Goal: Ask a question: Seek information or help from site administrators or community

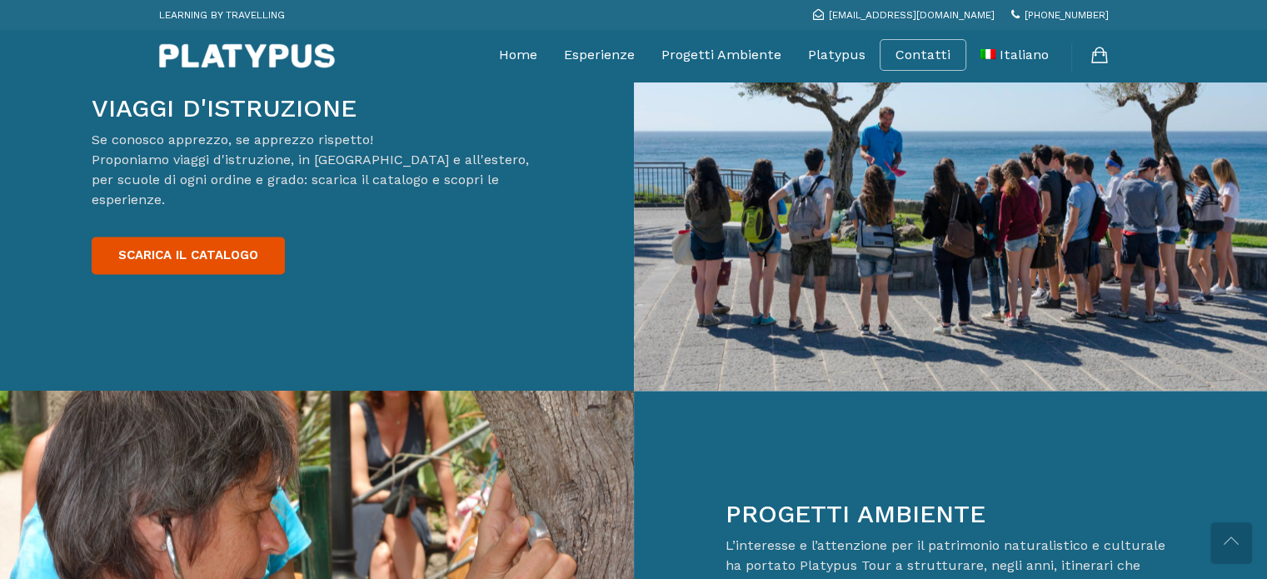
scroll to position [2748, 0]
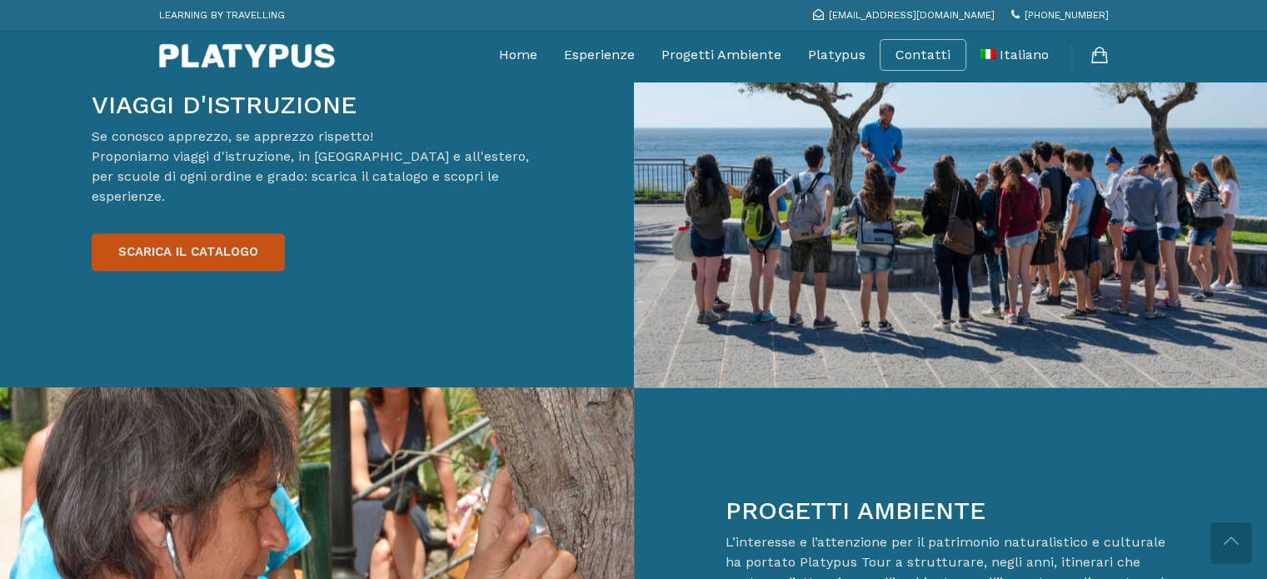
click at [200, 233] on link "SCARICA IL CATALOGO" at bounding box center [188, 251] width 193 height 37
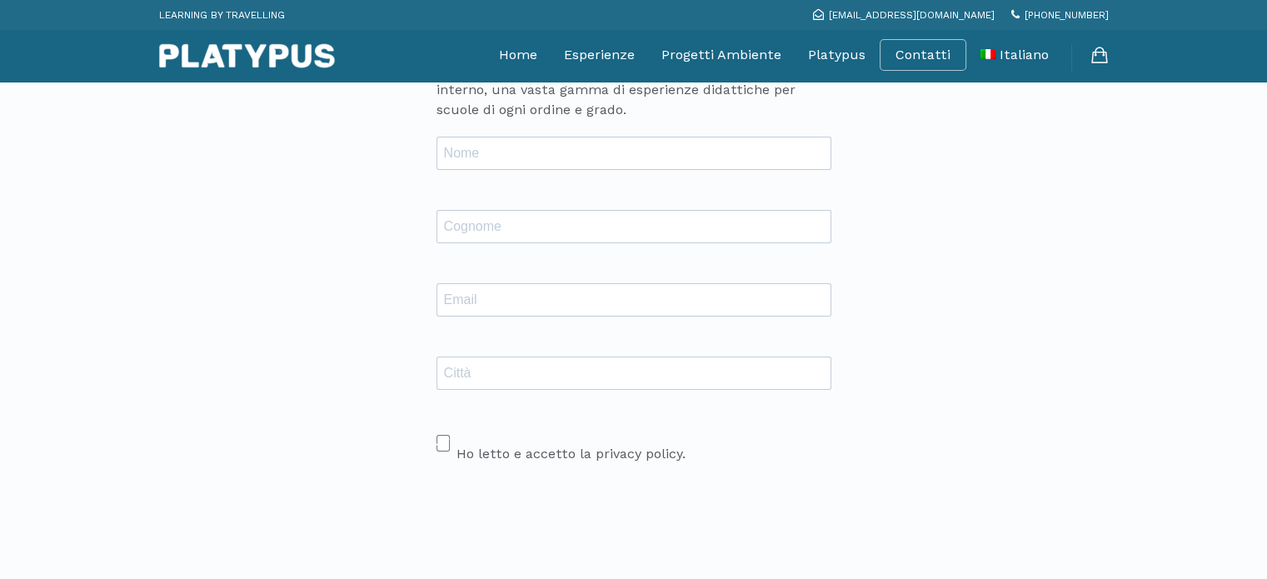
scroll to position [250, 0]
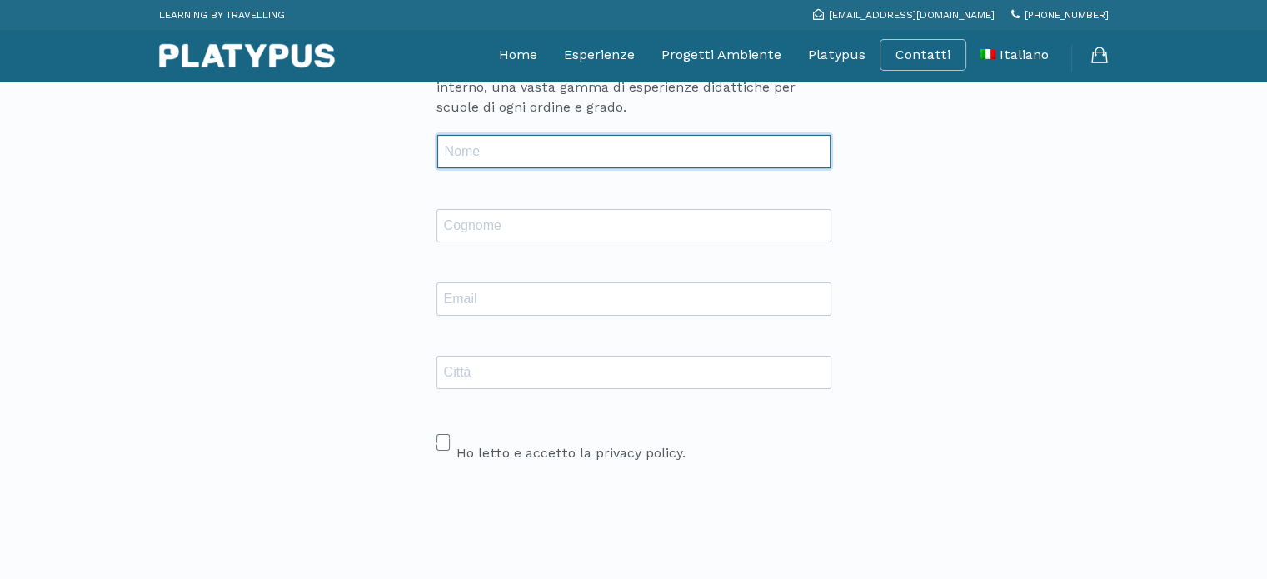
click at [484, 154] on input "text" at bounding box center [633, 151] width 393 height 33
type input "Maricristina"
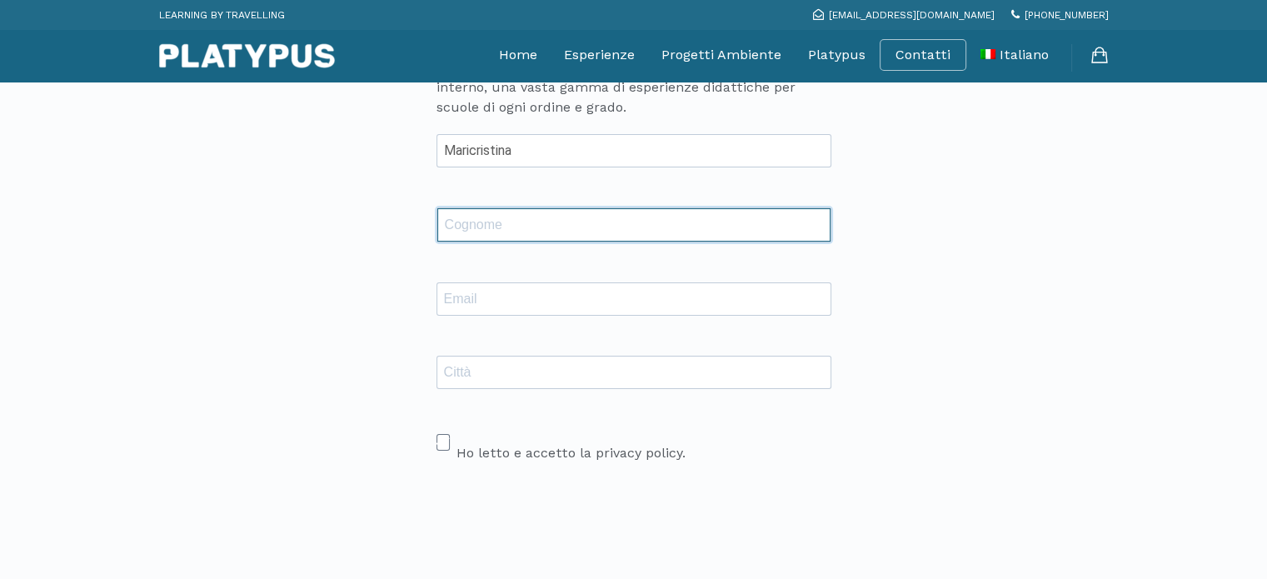
type input "Ferrandino"
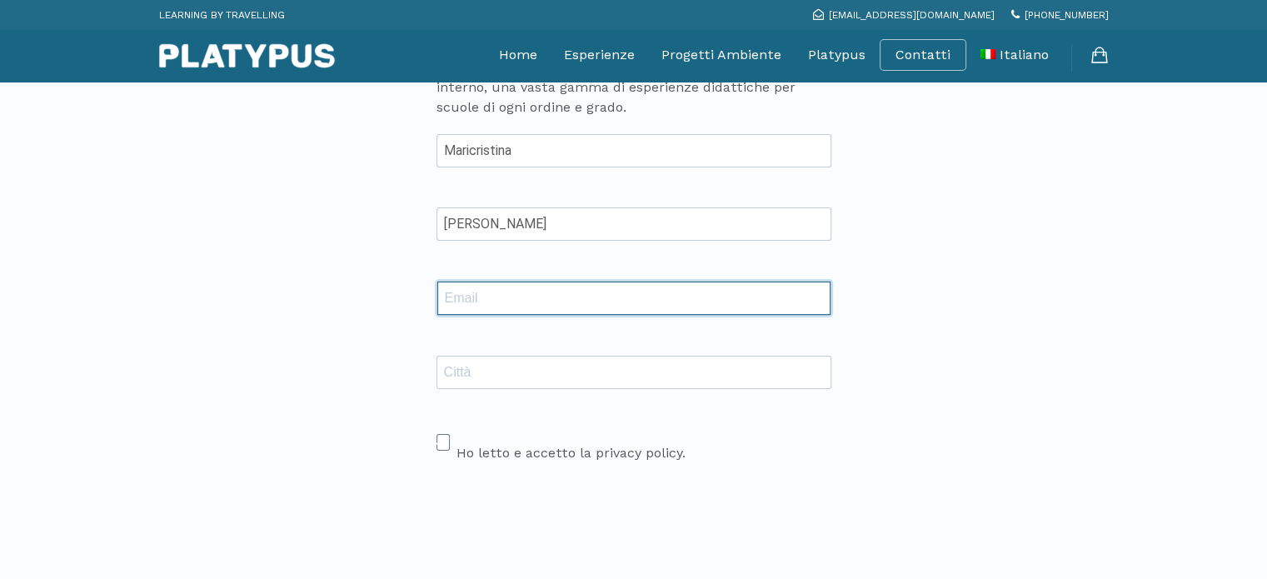
type input "ferrandinocri@tiscali.it"
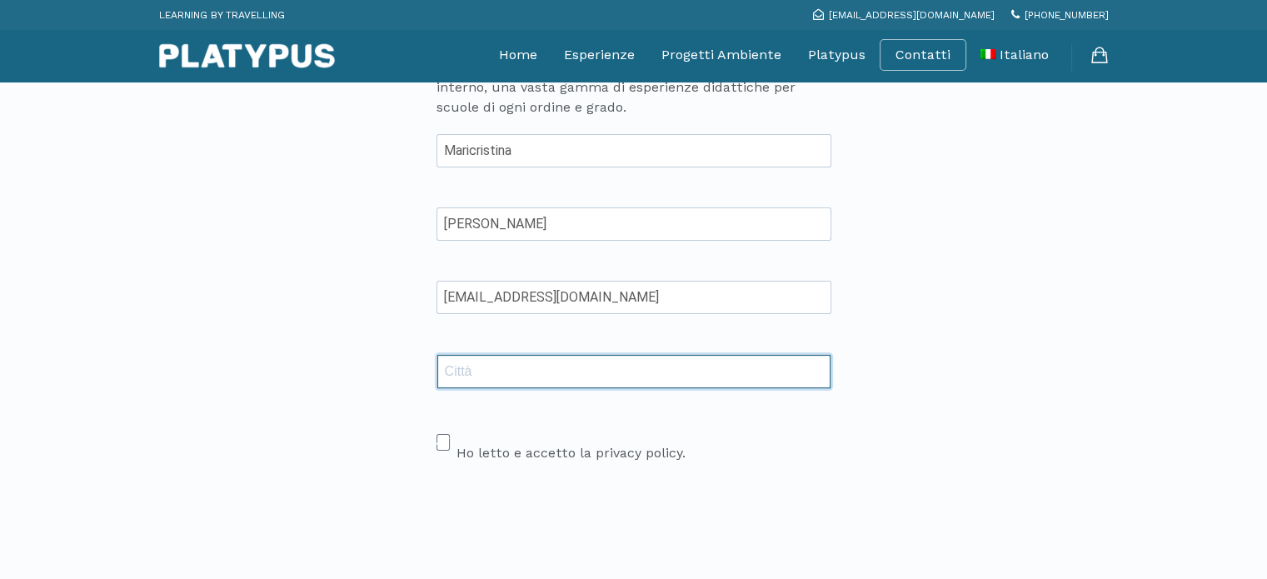
type input "Ischia"
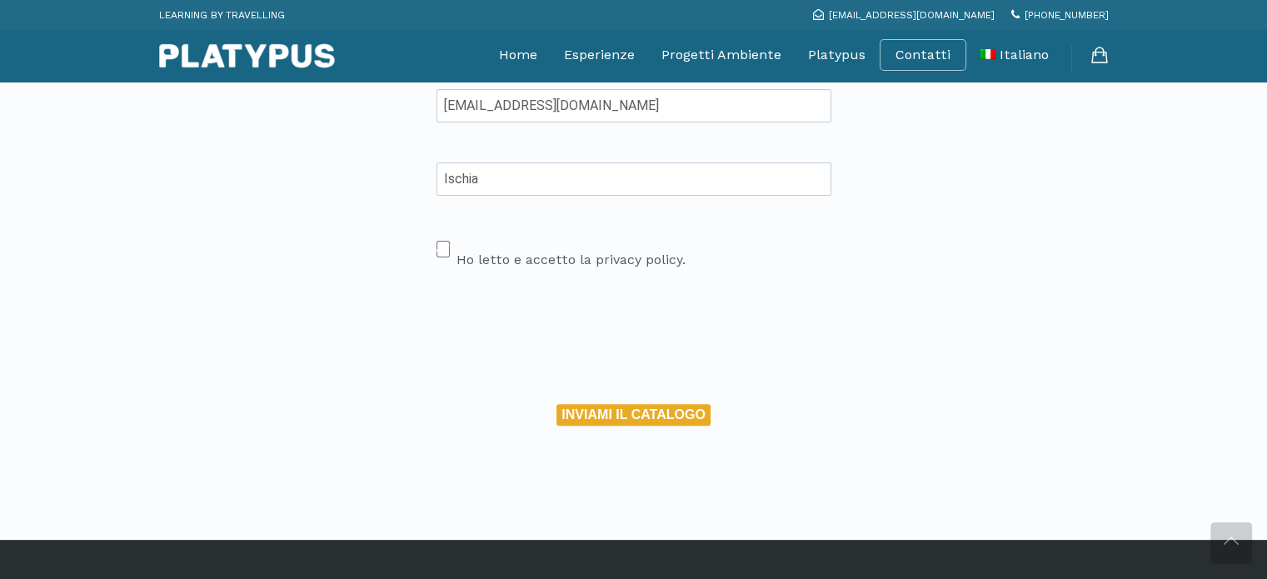
scroll to position [416, 0]
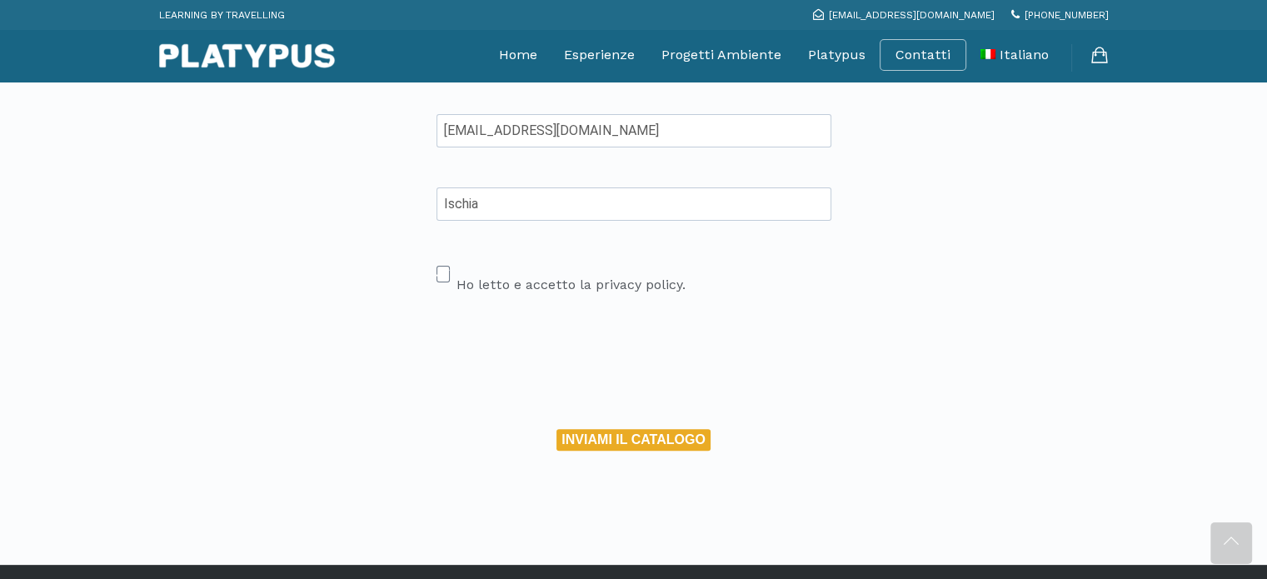
click at [446, 272] on span at bounding box center [442, 274] width 13 height 17
click at [446, 272] on input "Ho letto e accetto la privacy policy." at bounding box center [441, 266] width 11 height 11
checkbox input "true"
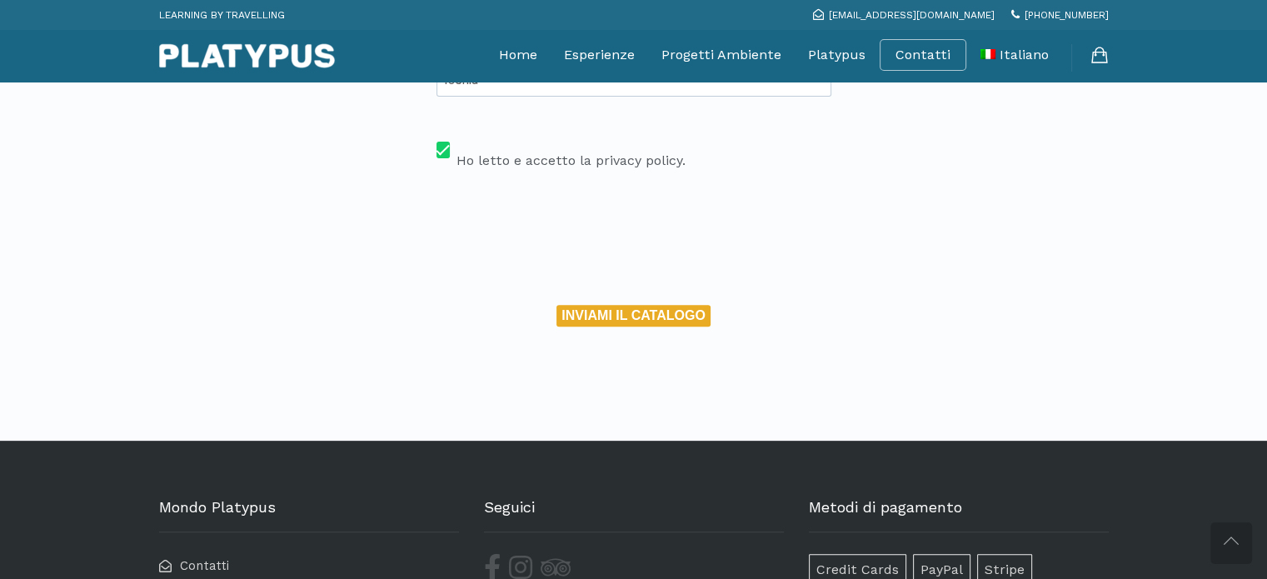
scroll to position [500, 0]
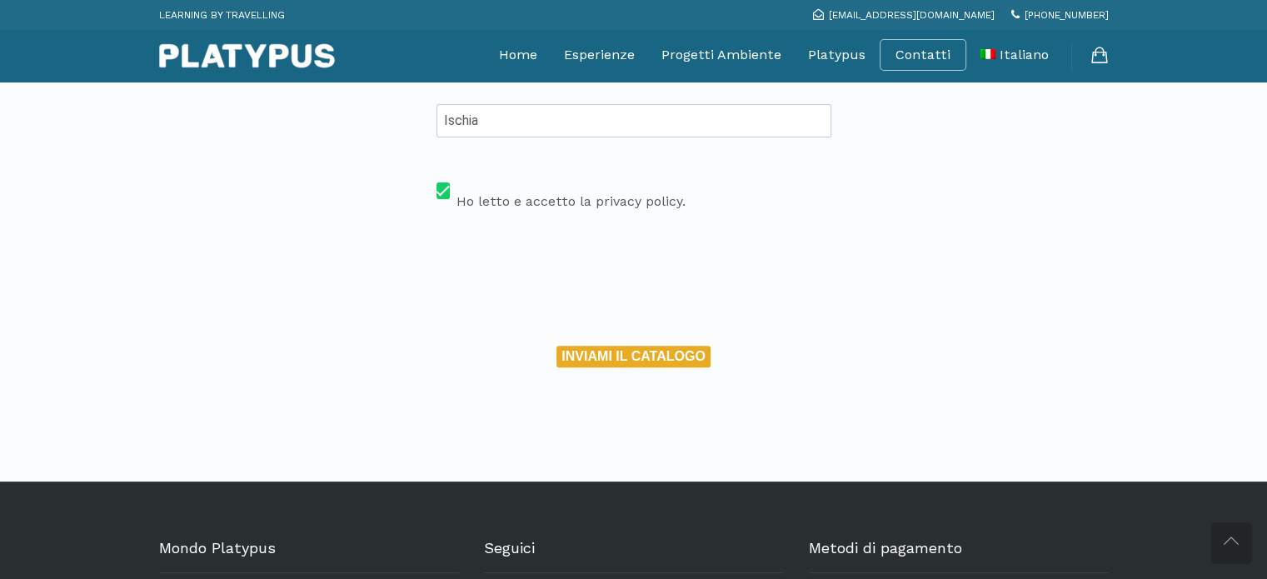
click at [655, 352] on button "INVIAMI IL CATALOGO" at bounding box center [632, 357] width 153 height 22
click at [624, 354] on button "INVIAMI IL CATALOGO" at bounding box center [632, 357] width 153 height 22
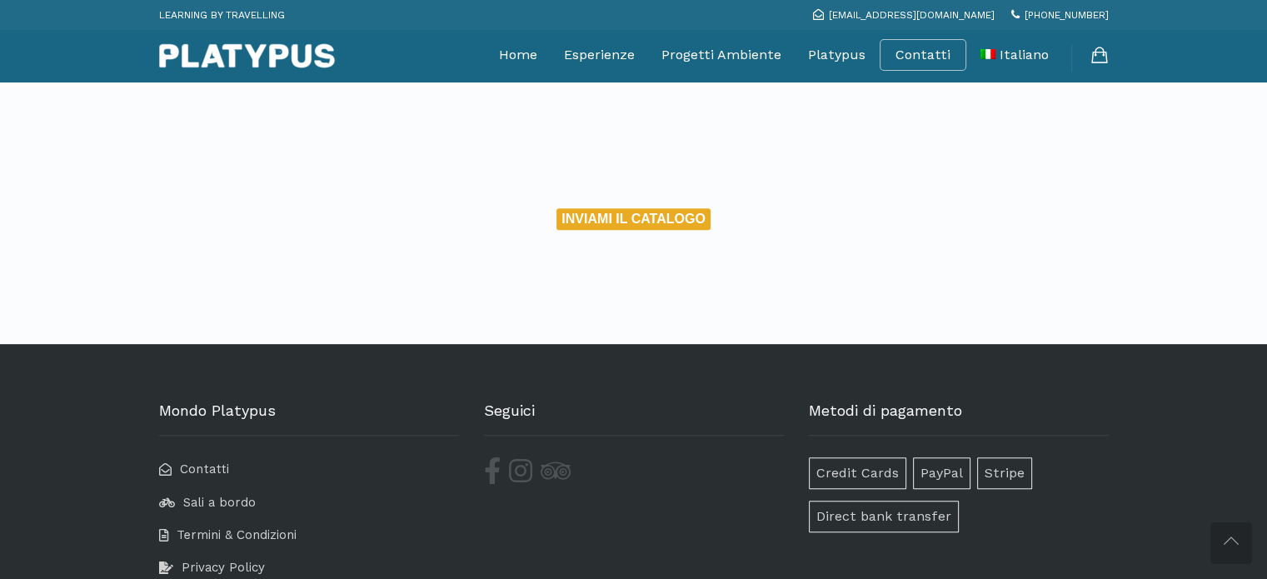
scroll to position [567, 0]
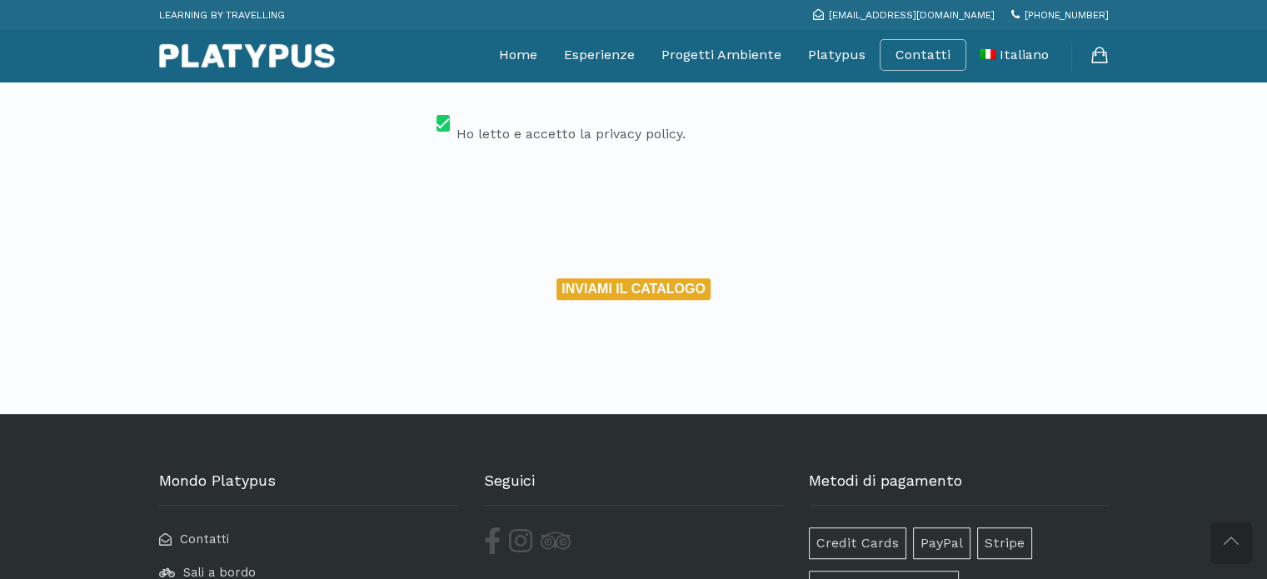
click at [635, 285] on button "INVIAMI IL CATALOGO" at bounding box center [632, 289] width 153 height 22
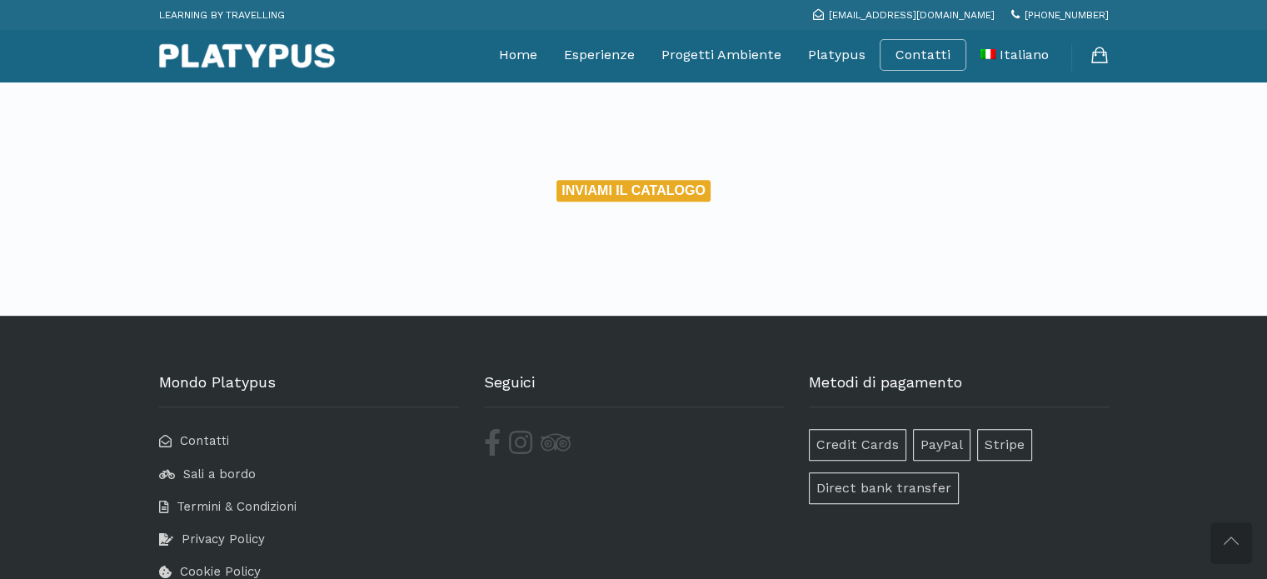
scroll to position [666, 0]
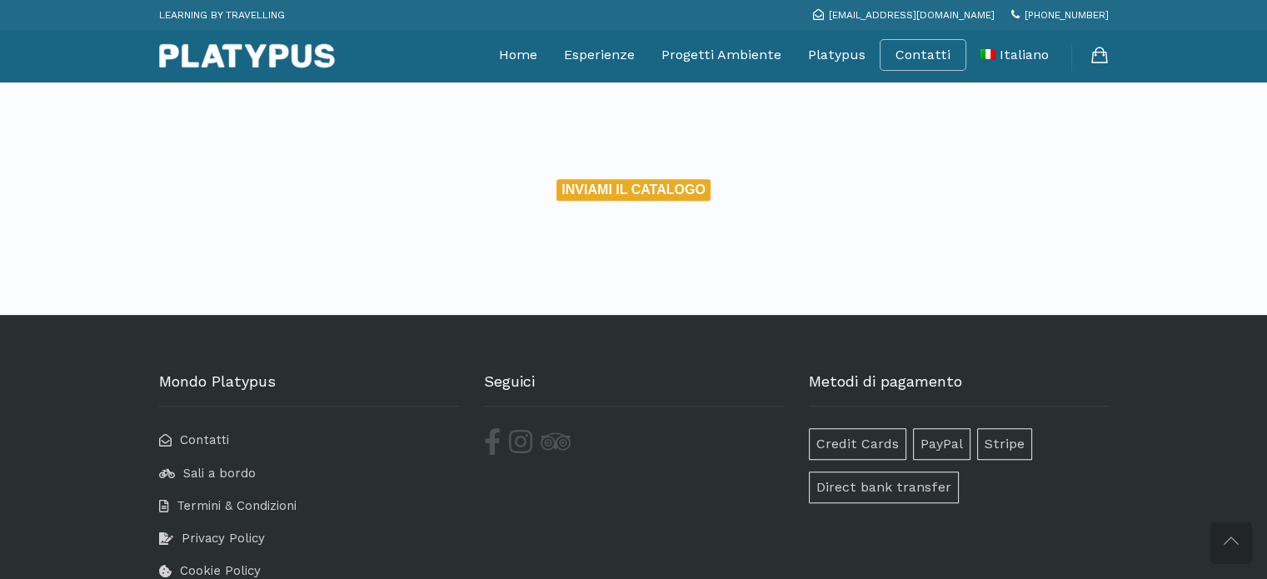
click at [635, 186] on button "INVIAMI IL CATALOGO" at bounding box center [632, 190] width 153 height 22
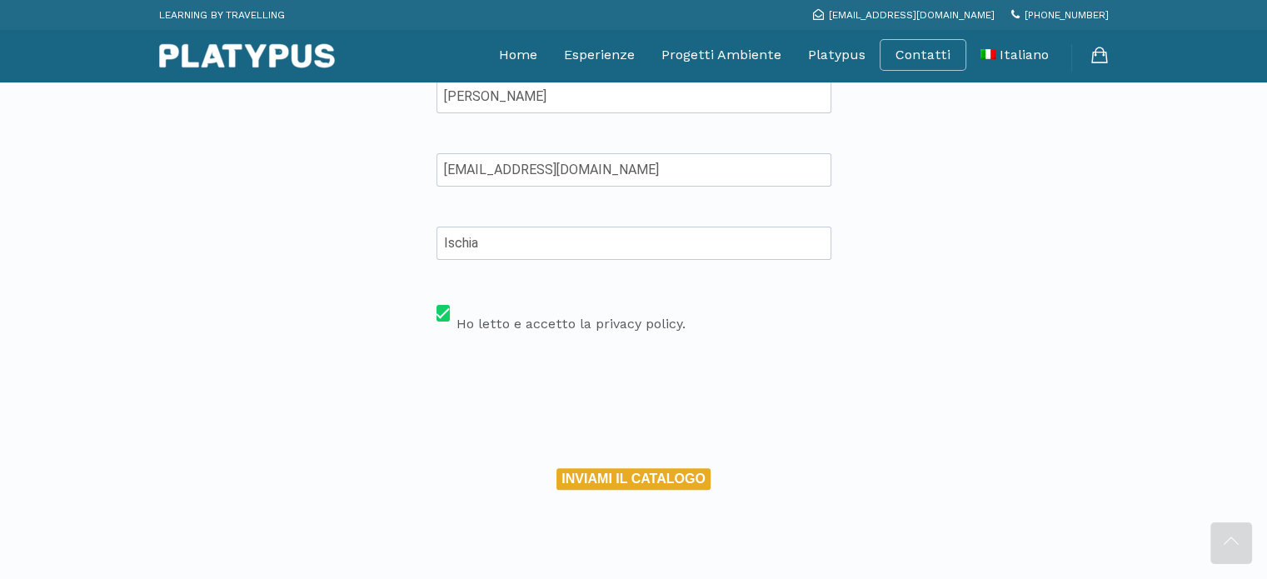
scroll to position [416, 0]
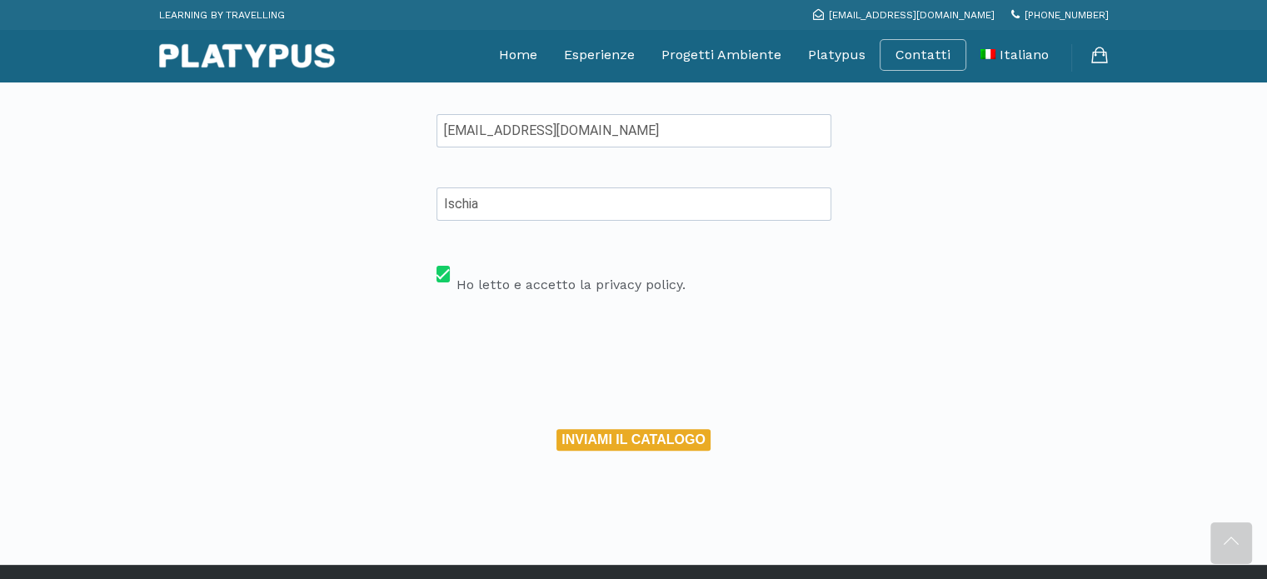
click at [636, 433] on button "INVIAMI IL CATALOGO" at bounding box center [632, 440] width 153 height 22
click at [637, 432] on button "INVIAMI IL CATALOGO" at bounding box center [632, 440] width 153 height 22
click at [641, 436] on button "INVIAMI IL CATALOGO" at bounding box center [632, 440] width 153 height 22
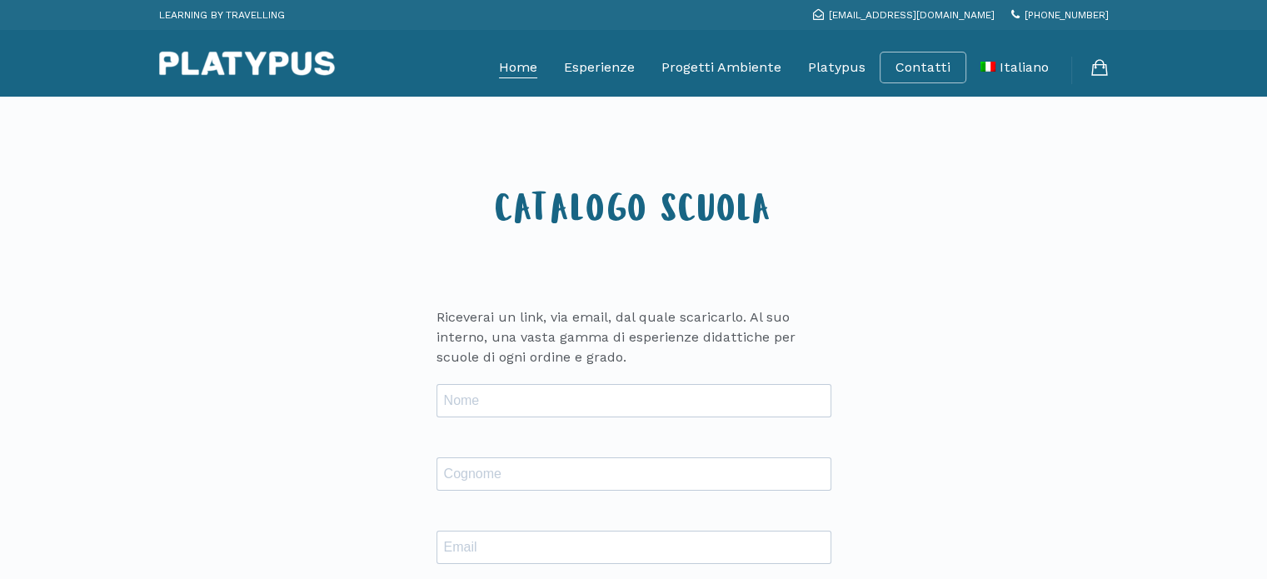
click at [529, 62] on link "Home" at bounding box center [518, 68] width 38 height 42
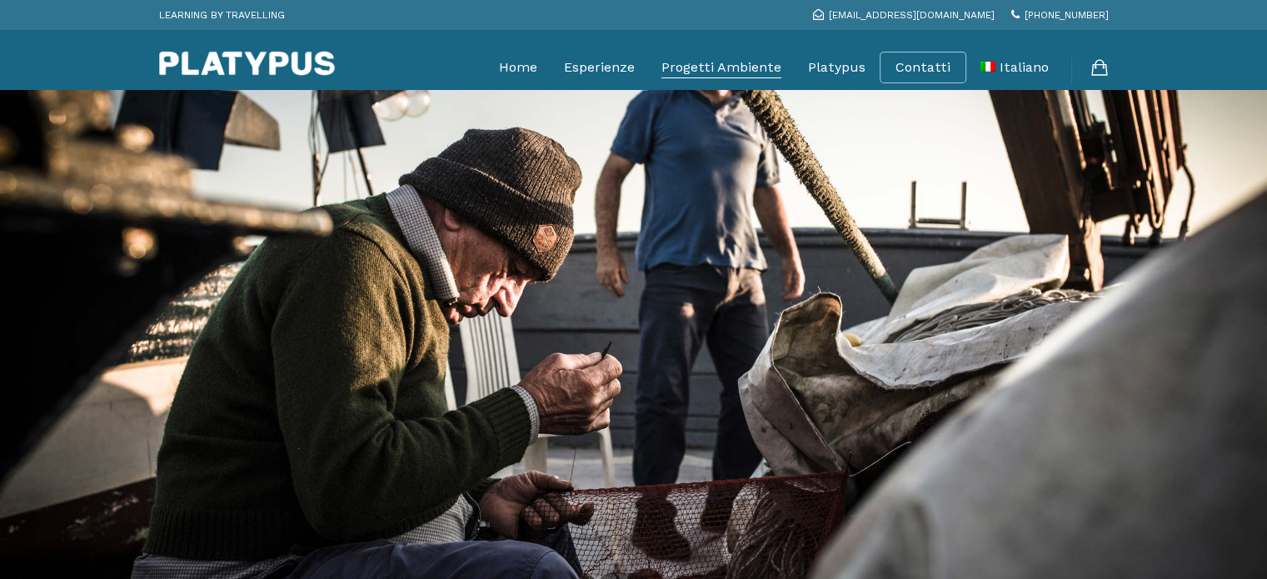
click at [750, 61] on link "Progetti Ambiente" at bounding box center [721, 68] width 120 height 42
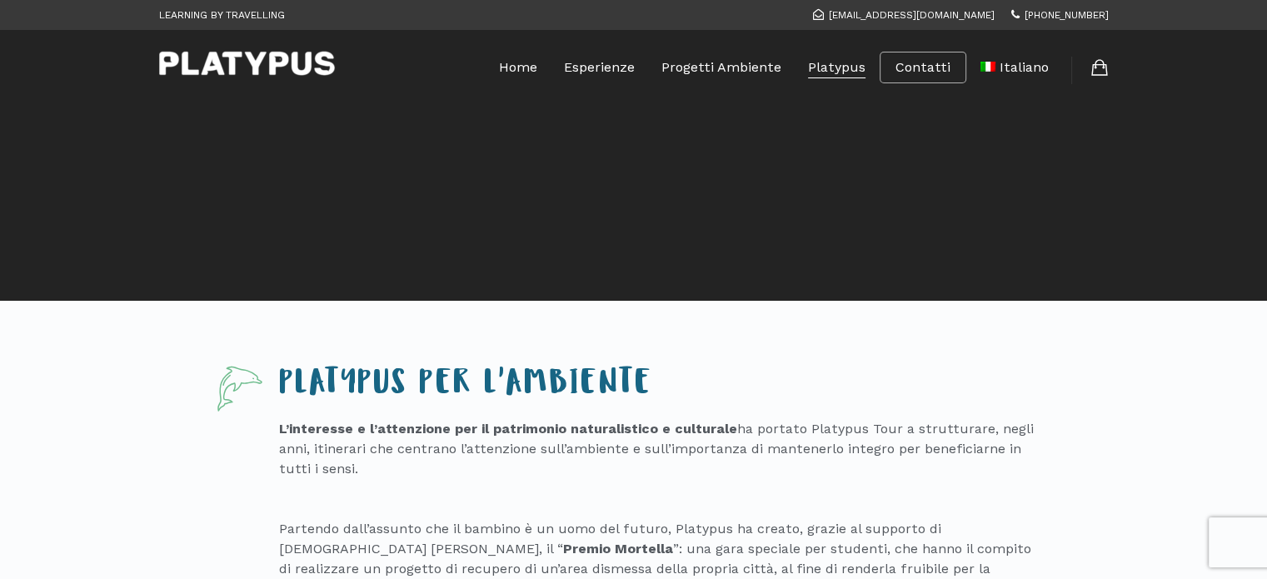
click at [837, 65] on link "Platypus" at bounding box center [836, 68] width 57 height 42
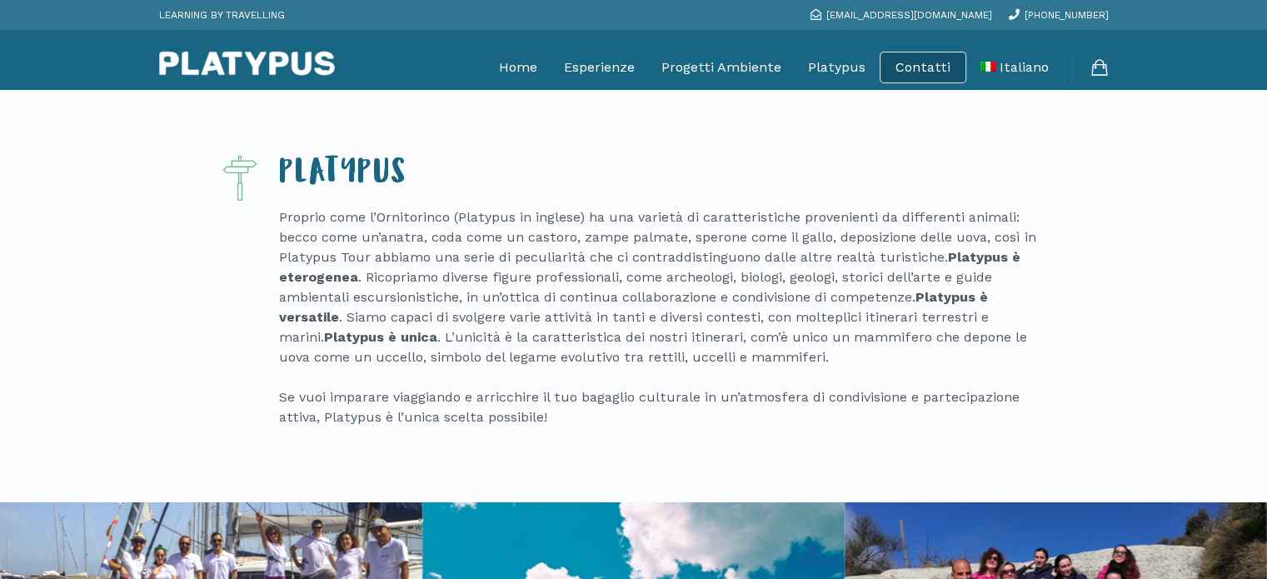
click at [928, 58] on li "Contatti" at bounding box center [922, 68] width 87 height 32
click at [924, 66] on link "Contatti" at bounding box center [922, 67] width 55 height 17
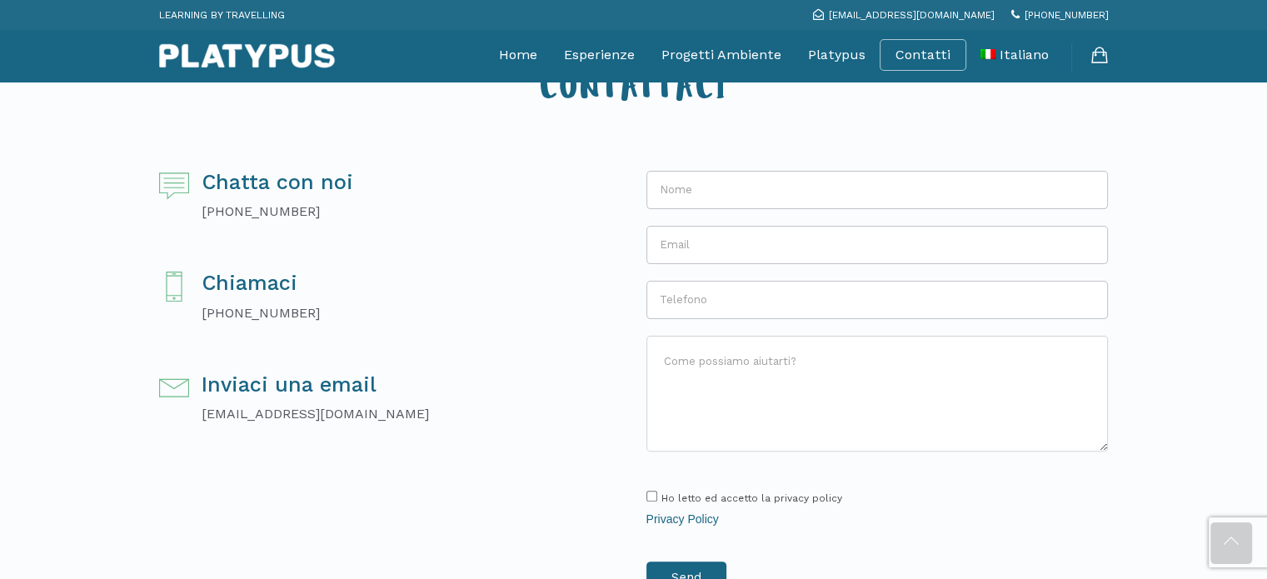
scroll to position [416, 0]
click at [753, 192] on input "Name *" at bounding box center [877, 191] width 462 height 38
type input "Maricristina Ferrandino"
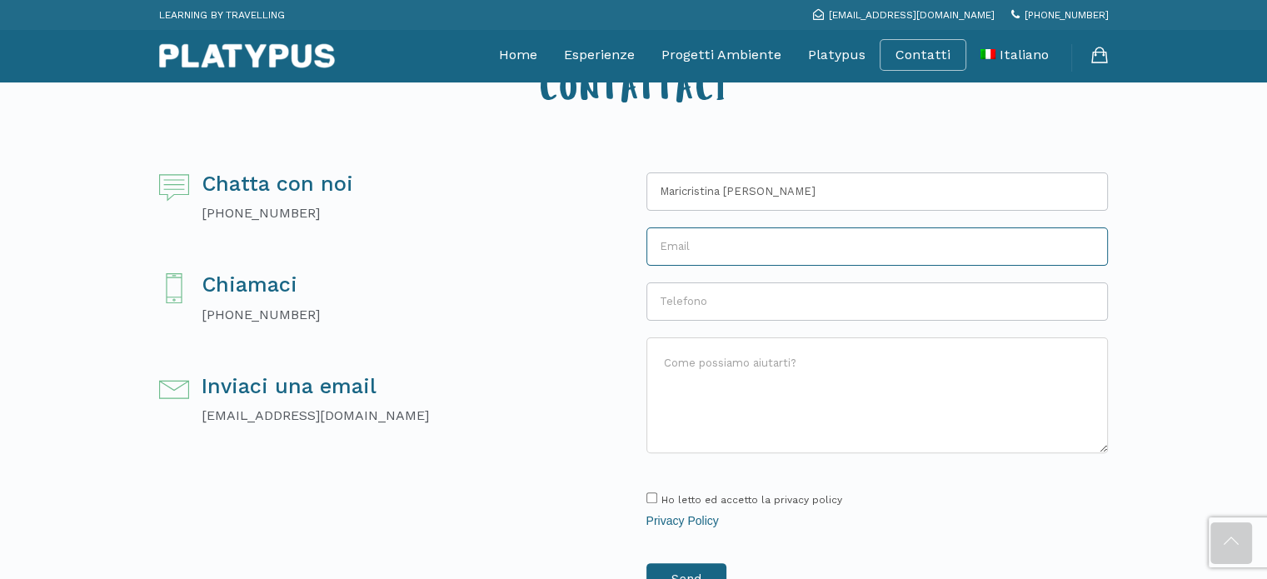
type input "ferrandinocri@tiscali.it"
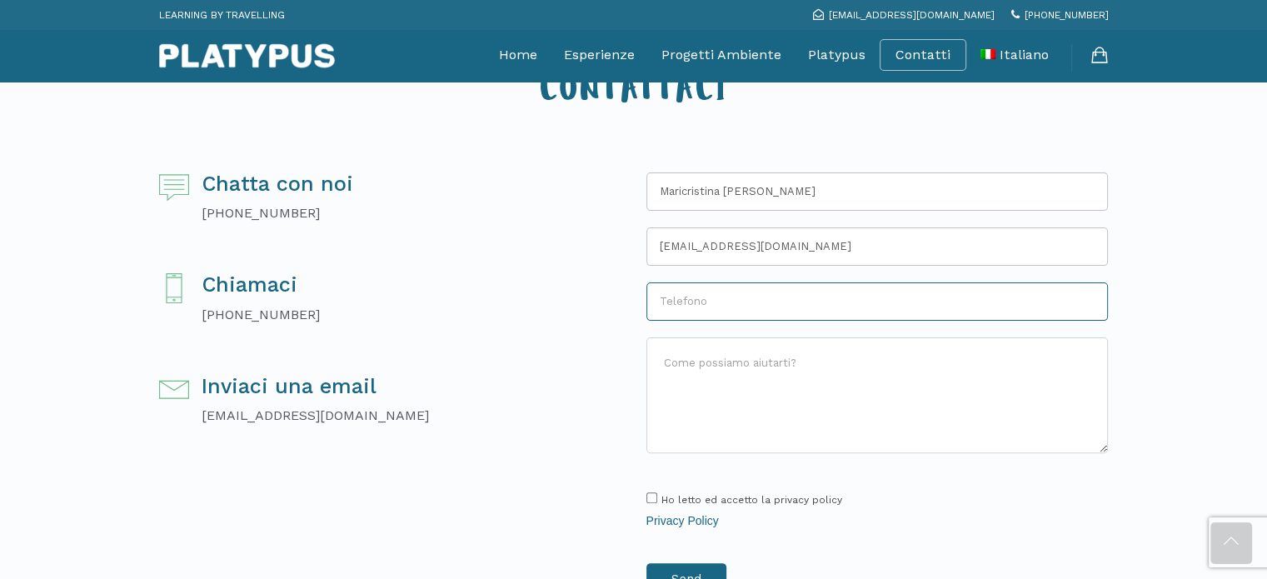
type input "081993677"
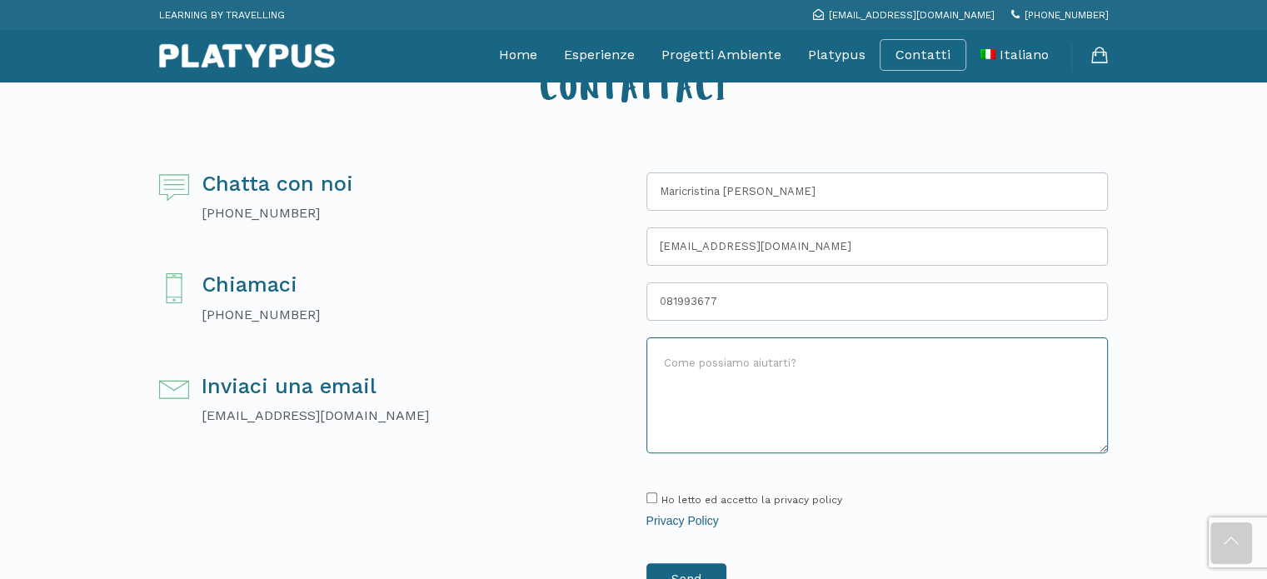
click at [737, 362] on textarea "How can we help you? *" at bounding box center [877, 395] width 462 height 117
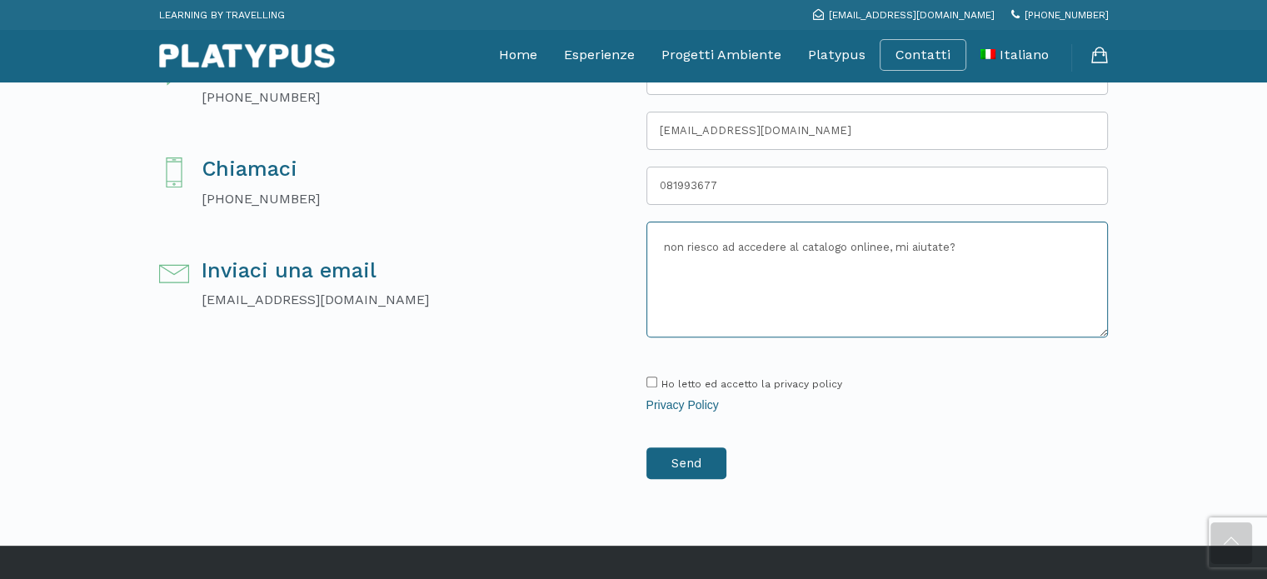
scroll to position [583, 0]
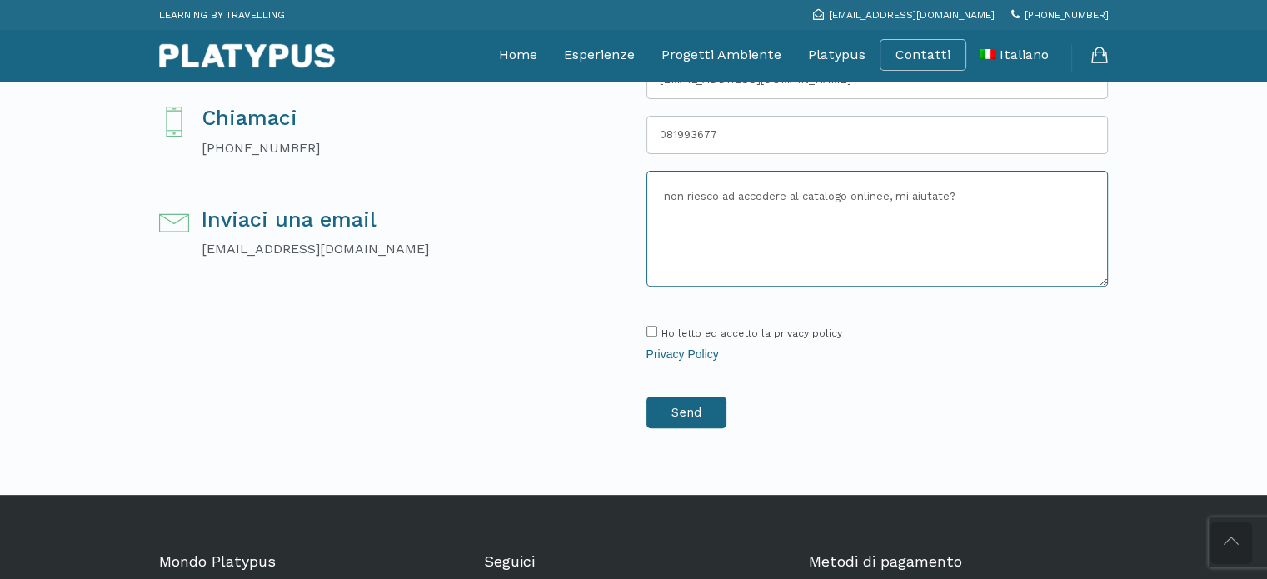
type textarea "non riesco ad accedere al catalogo onlinee, mi aiutate?"
click at [651, 332] on input "Ho letto ed accetto la privacy policy" at bounding box center [651, 331] width 11 height 11
checkbox input "true"
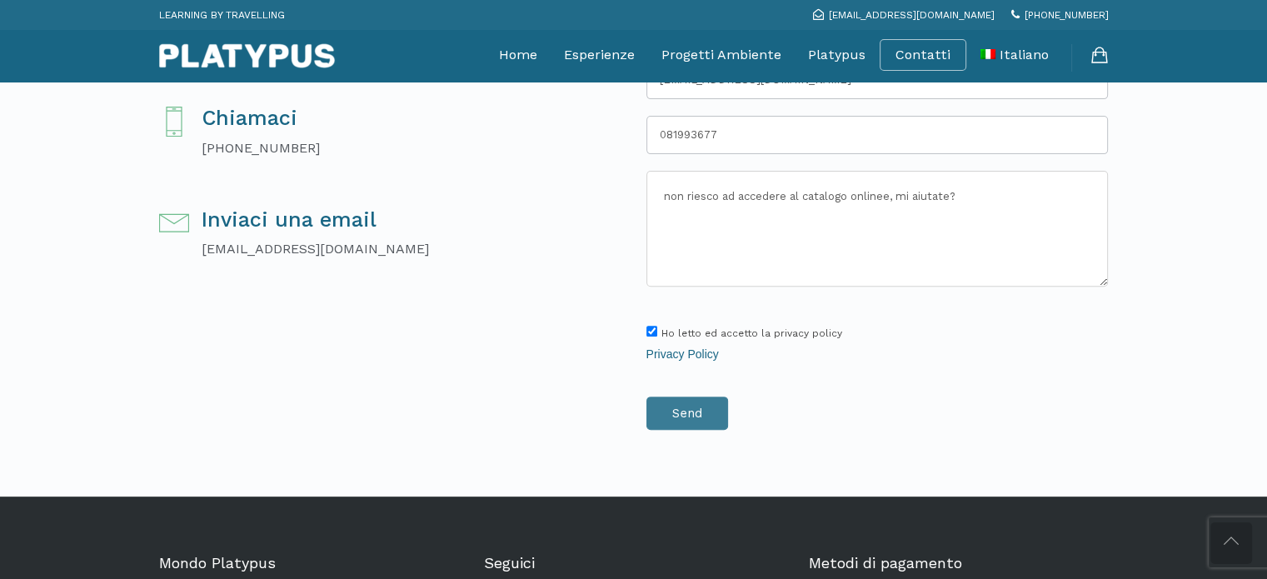
click at [692, 416] on input "Send" at bounding box center [687, 412] width 82 height 33
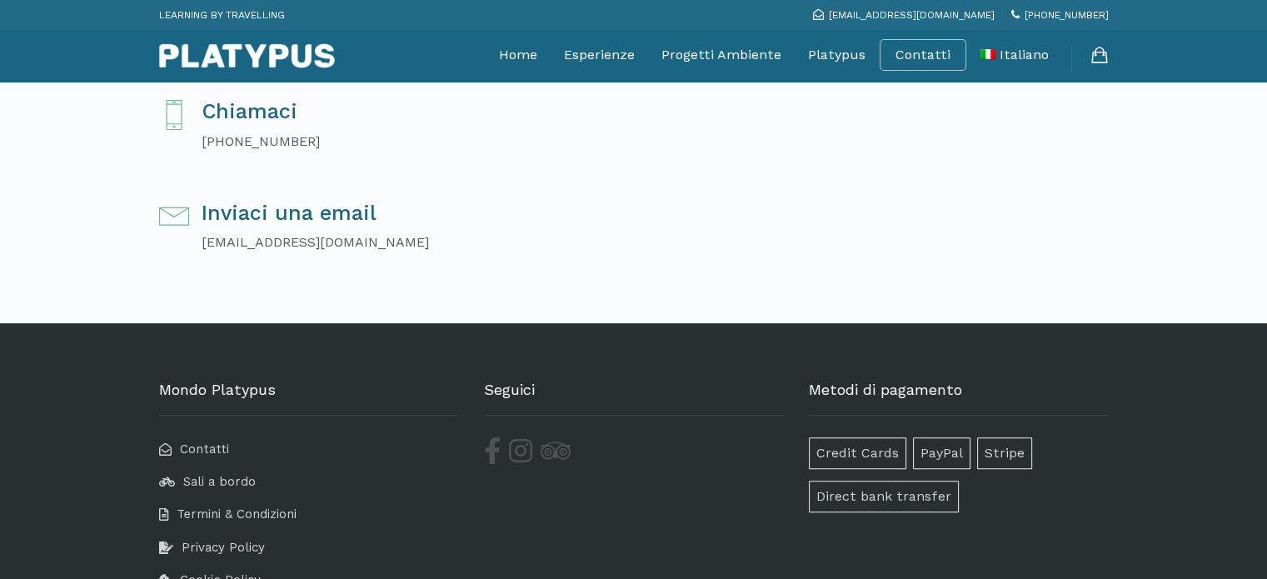
scroll to position [590, 0]
